Goal: Information Seeking & Learning: Learn about a topic

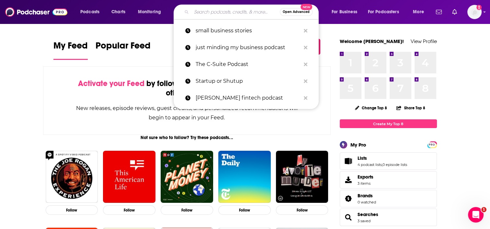
click at [217, 8] on input "Search podcasts, credits, & more..." at bounding box center [235, 12] width 88 height 10
click at [227, 39] on p "small business stories" at bounding box center [247, 30] width 105 height 17
type input "small business stories"
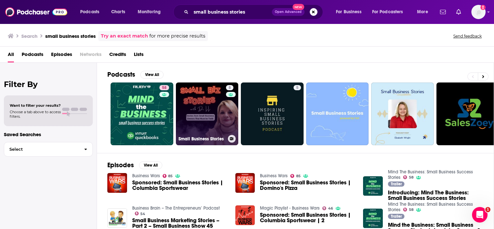
click at [204, 116] on link "8 Small Business Stories" at bounding box center [207, 114] width 63 height 63
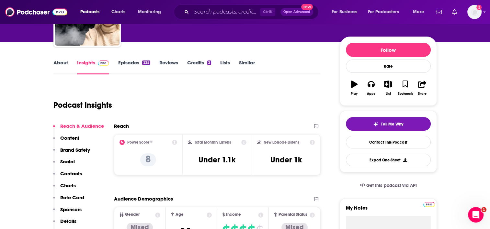
scroll to position [65, 0]
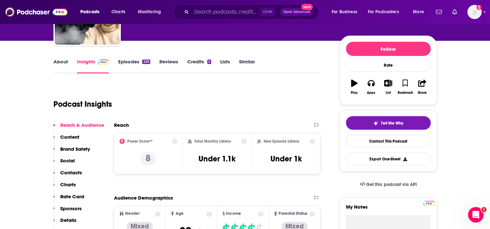
click at [57, 65] on link "About" at bounding box center [60, 66] width 15 height 15
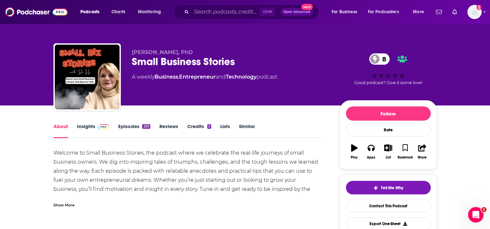
scroll to position [32, 0]
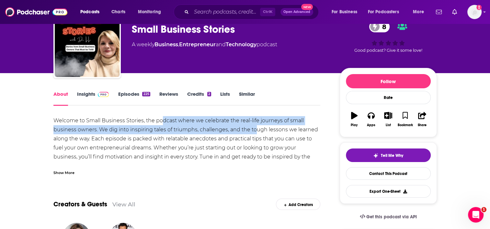
drag, startPoint x: 254, startPoint y: 133, endPoint x: 157, endPoint y: 123, distance: 98.0
click at [157, 123] on div "Welcome to Small Business Stories, the podcast where we celebrate the real-life…" at bounding box center [186, 147] width 267 height 63
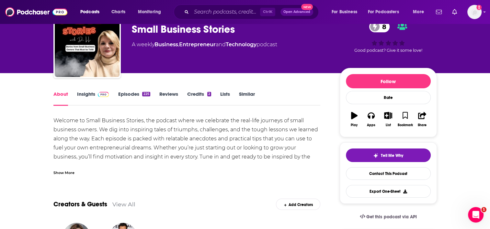
drag, startPoint x: 157, startPoint y: 123, endPoint x: 100, endPoint y: 162, distance: 69.3
click at [108, 162] on div "Welcome to Small Business Stories, the podcast where we celebrate the real-life…" at bounding box center [186, 145] width 267 height 59
click at [66, 172] on div "Show More" at bounding box center [63, 172] width 21 height 6
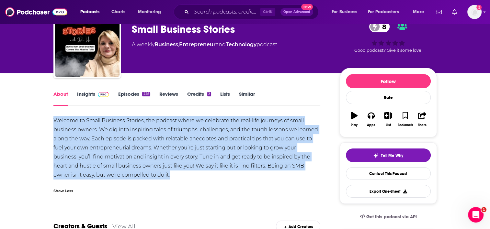
drag, startPoint x: 146, startPoint y: 174, endPoint x: 52, endPoint y: 119, distance: 109.0
copy div "Welcome to Small Business Stories, the podcast where we celebrate the real-life…"
